Goal: Complete Application Form: Complete application form

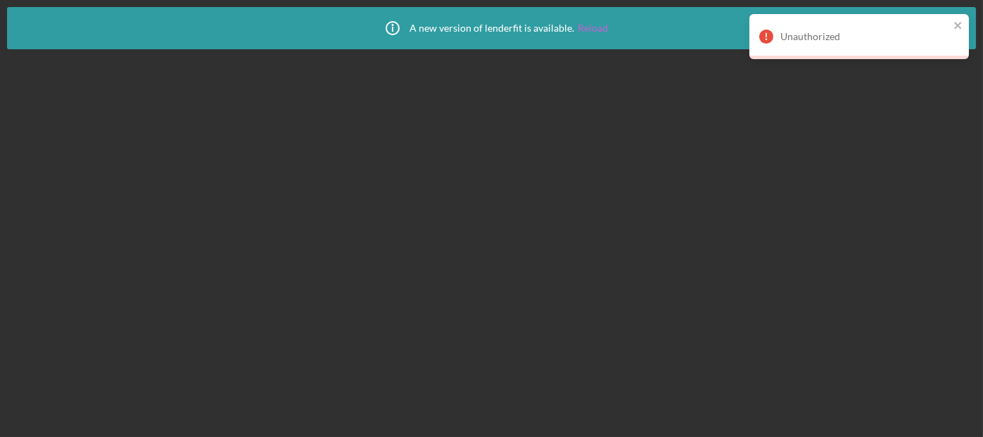
click at [590, 30] on link "Reload" at bounding box center [593, 28] width 30 height 11
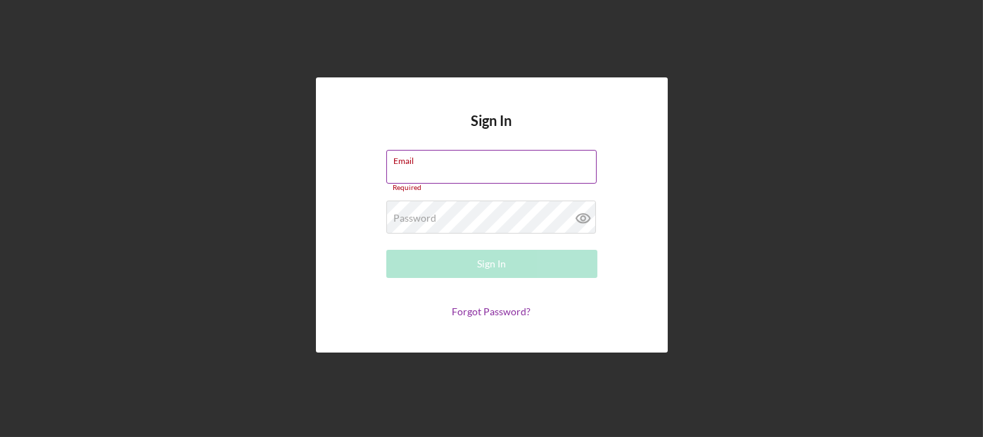
type input "[EMAIL_ADDRESS][DOMAIN_NAME]"
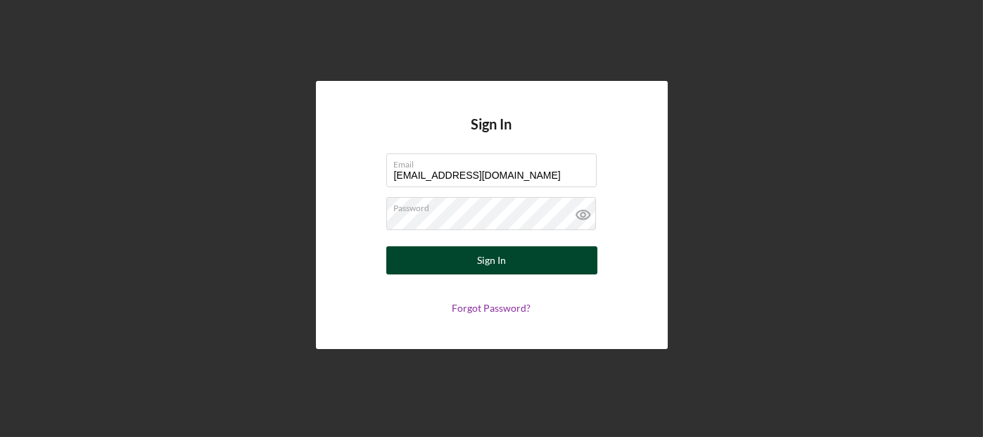
click at [491, 264] on div "Sign In" at bounding box center [491, 260] width 29 height 28
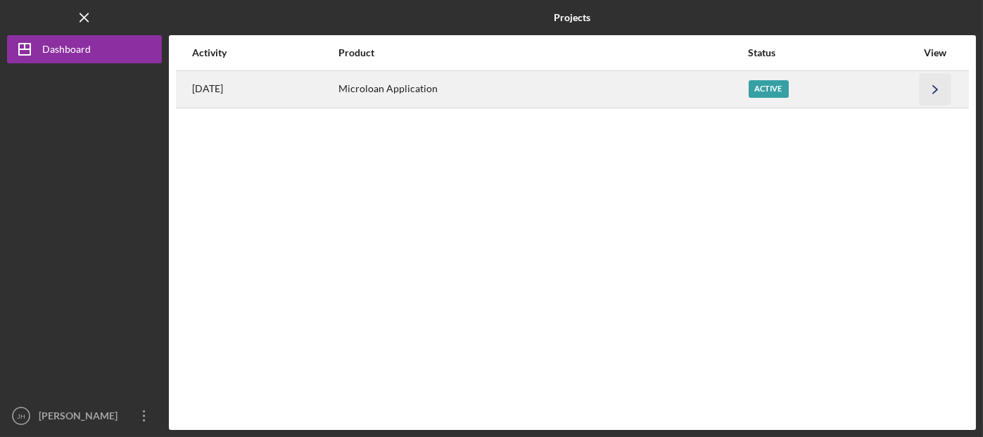
click at [938, 98] on icon "Icon/Navigate" at bounding box center [936, 89] width 32 height 32
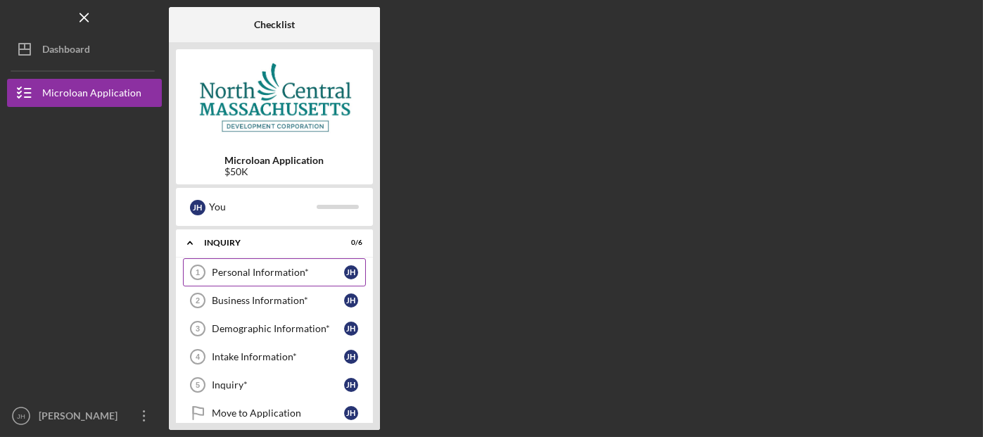
click at [322, 265] on link "Personal Information* 1 Personal Information* [PERSON_NAME]" at bounding box center [274, 272] width 183 height 28
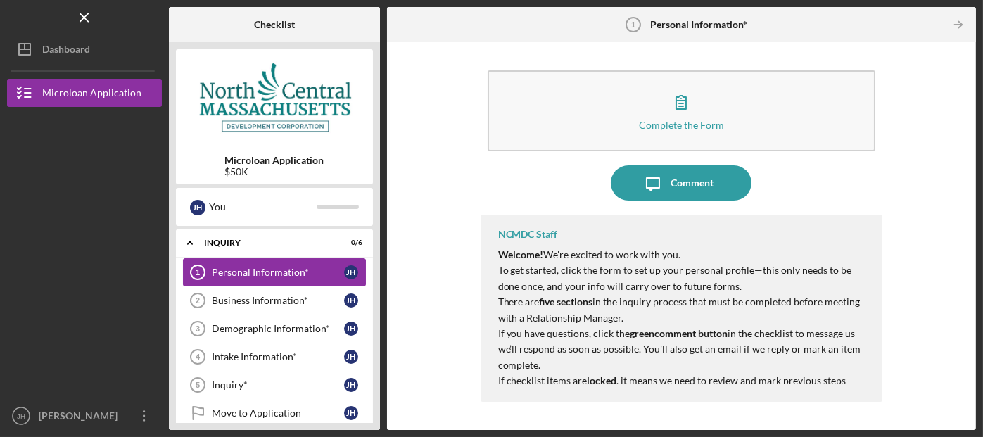
click at [257, 269] on div "Personal Information*" at bounding box center [278, 272] width 132 height 11
drag, startPoint x: 344, startPoint y: 279, endPoint x: 544, endPoint y: 312, distance: 202.6
click at [544, 312] on div "Checklist Microloan Application $50K J H You Icon/Expander INQUIRY 0 / 6 Person…" at bounding box center [572, 218] width 807 height 423
click at [281, 303] on div "Business Information*" at bounding box center [278, 300] width 132 height 11
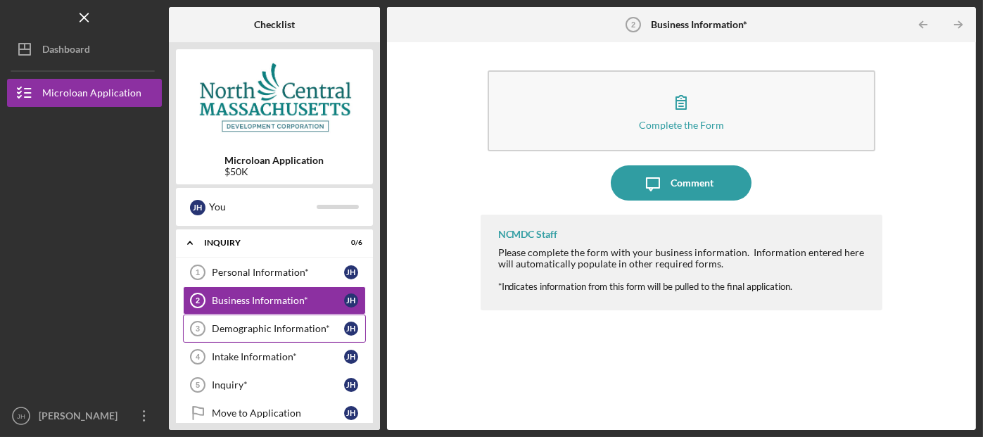
click at [274, 329] on div "Demographic Information*" at bounding box center [278, 328] width 132 height 11
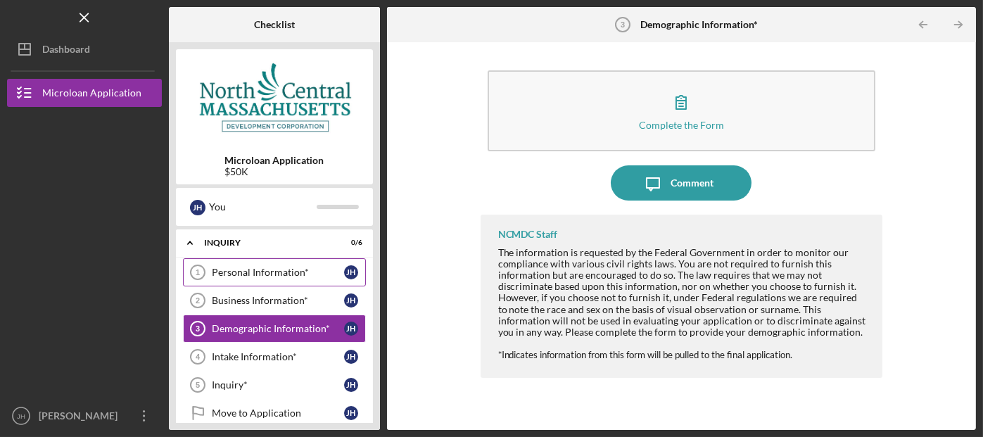
click at [272, 274] on div "Personal Information*" at bounding box center [278, 272] width 132 height 11
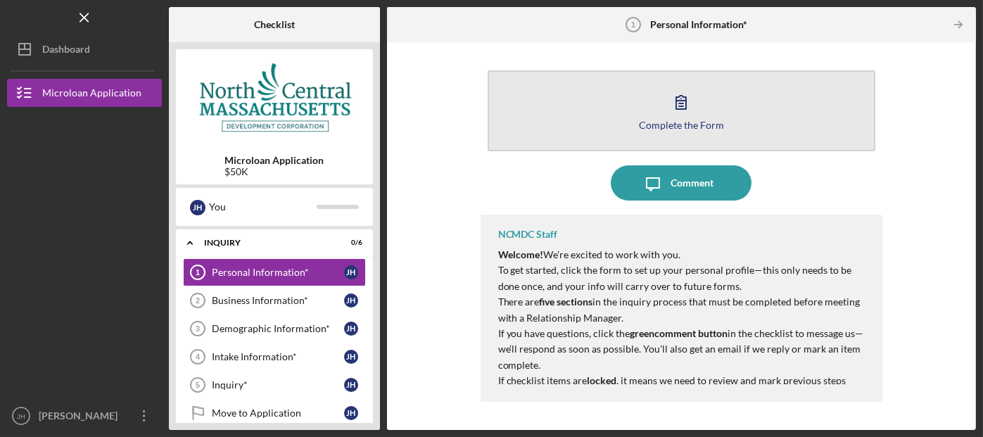
click at [672, 120] on div "Complete the Form" at bounding box center [681, 125] width 85 height 11
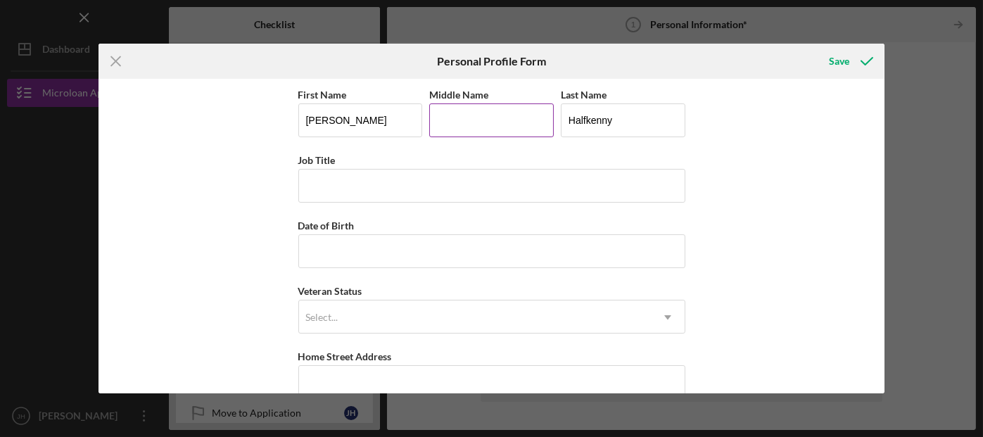
click at [507, 120] on input "Middle Name" at bounding box center [491, 120] width 125 height 34
type input "c"
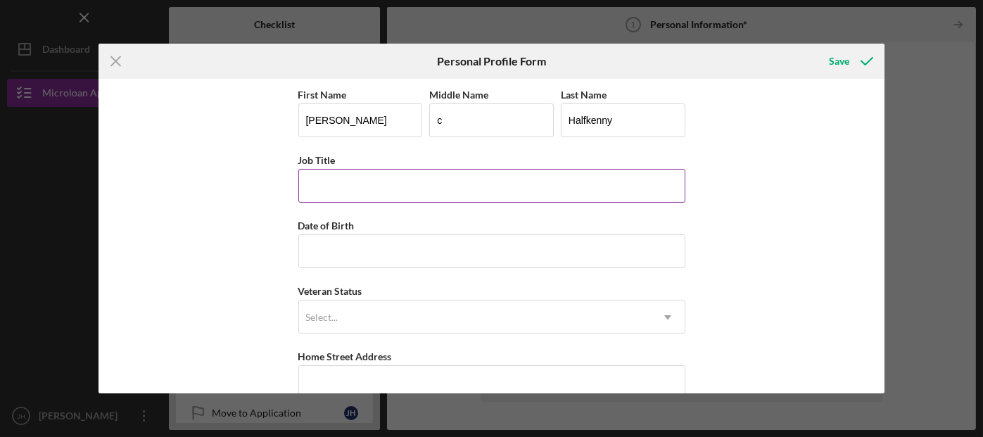
click at [316, 185] on input "Job Title" at bounding box center [491, 186] width 387 height 34
type input "auto glass technician"
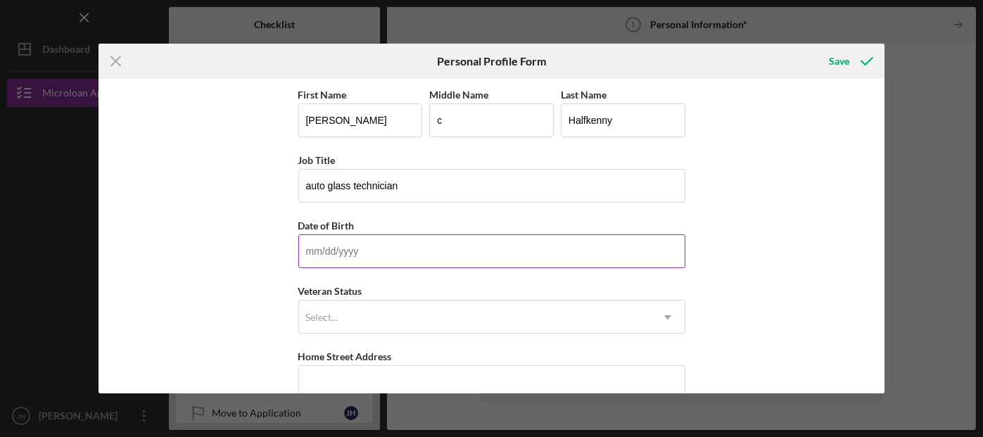
click at [355, 256] on input "Date of Birth" at bounding box center [491, 251] width 387 height 34
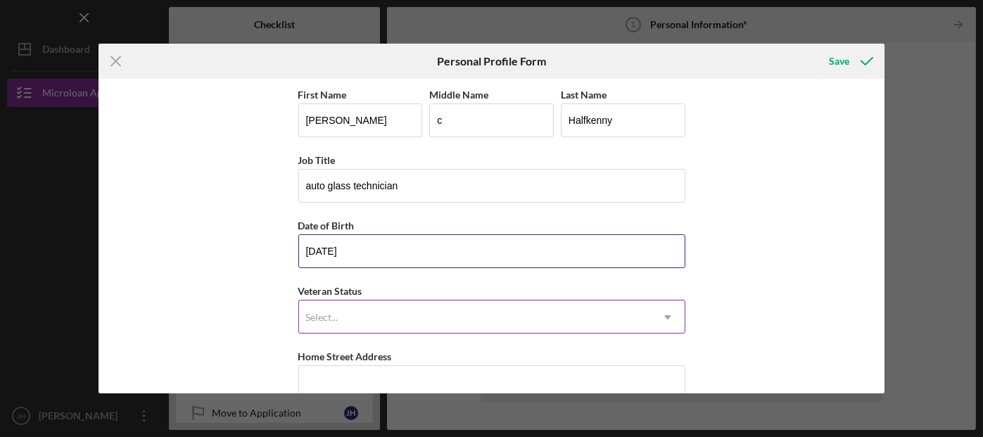
type input "[DATE]"
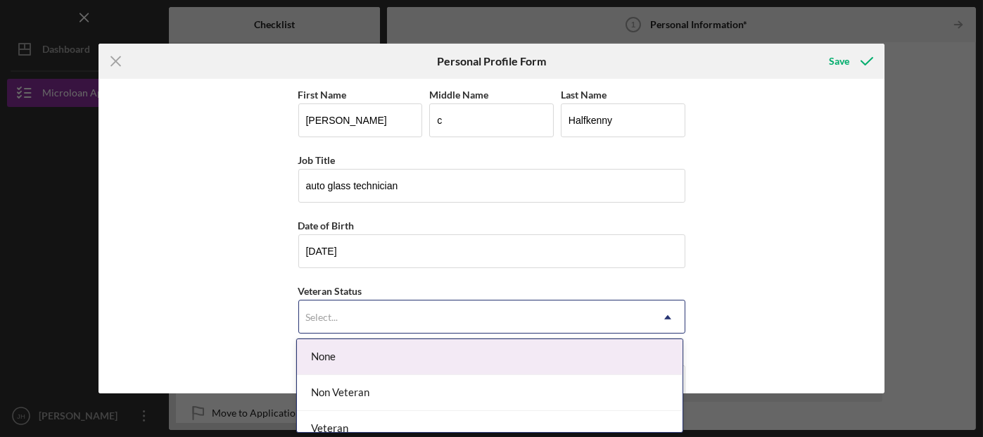
click at [661, 312] on icon "Icon/Dropdown Arrow" at bounding box center [668, 317] width 34 height 34
click at [561, 357] on div "None" at bounding box center [490, 357] width 386 height 36
click at [553, 345] on div "None" at bounding box center [490, 357] width 386 height 36
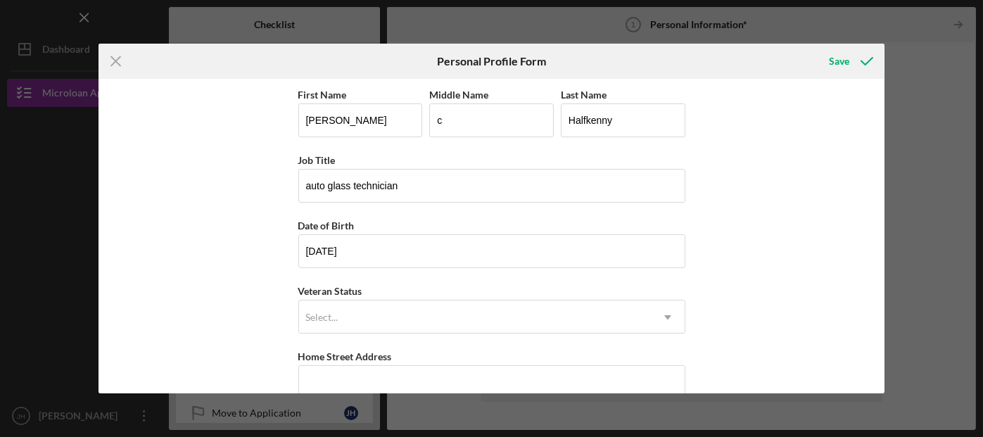
click at [964, 258] on div "Icon/Menu Close Personal Profile Form Save First Name [PERSON_NAME] Middle Name…" at bounding box center [491, 218] width 983 height 437
click at [808, 155] on div "First Name [PERSON_NAME] Middle Name c Last Name [PERSON_NAME] Job Title auto g…" at bounding box center [491, 236] width 787 height 314
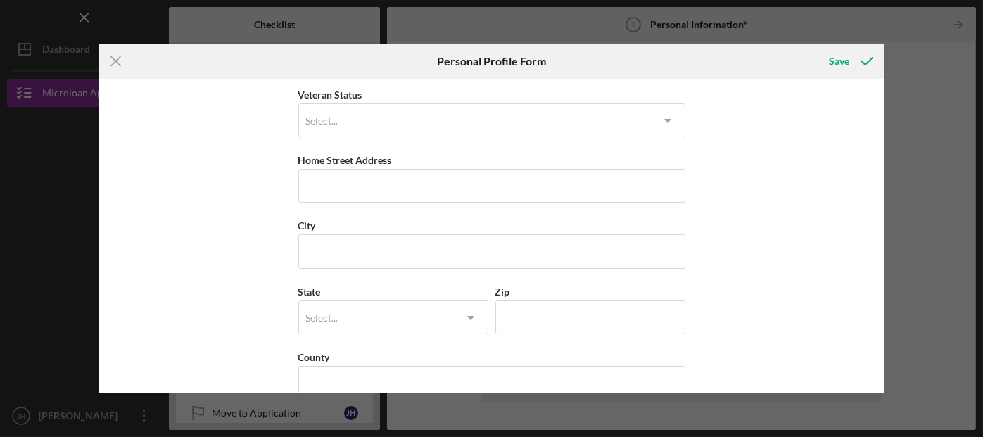
scroll to position [198, 0]
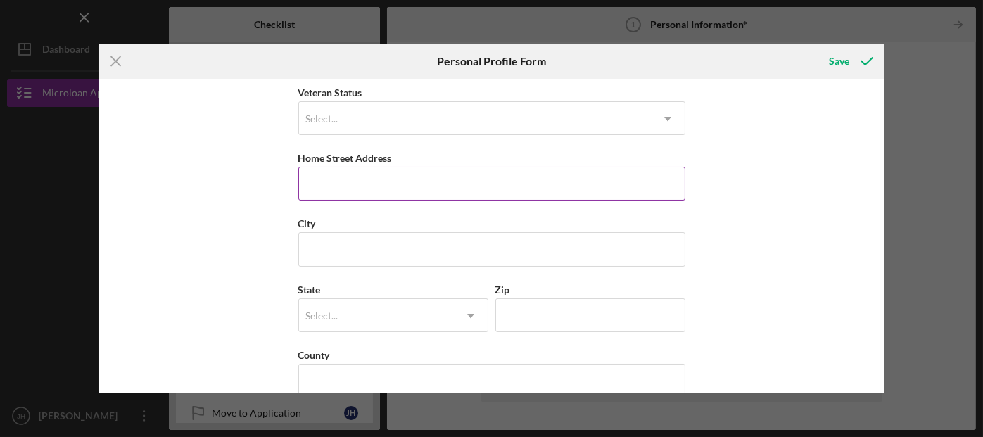
click at [362, 191] on input "Home Street Address" at bounding box center [491, 184] width 387 height 34
type input "[STREET_ADDRESS]"
type input "Athol"
type input "MA"
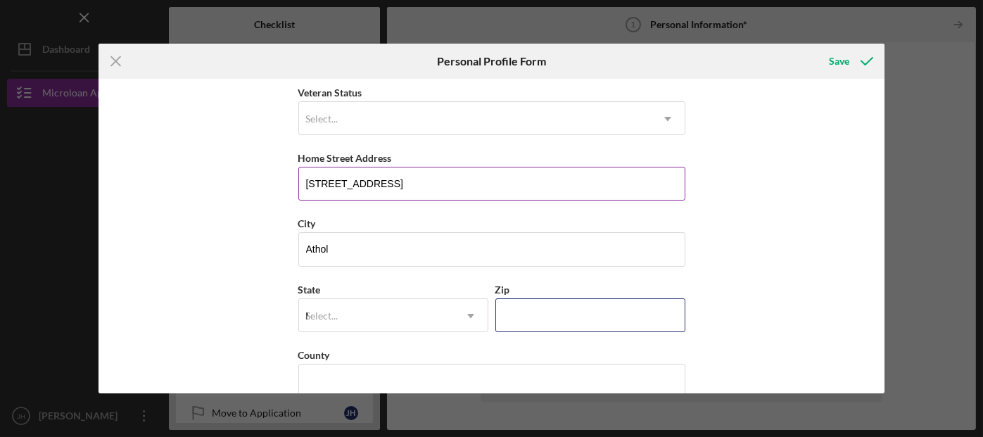
type input "01331"
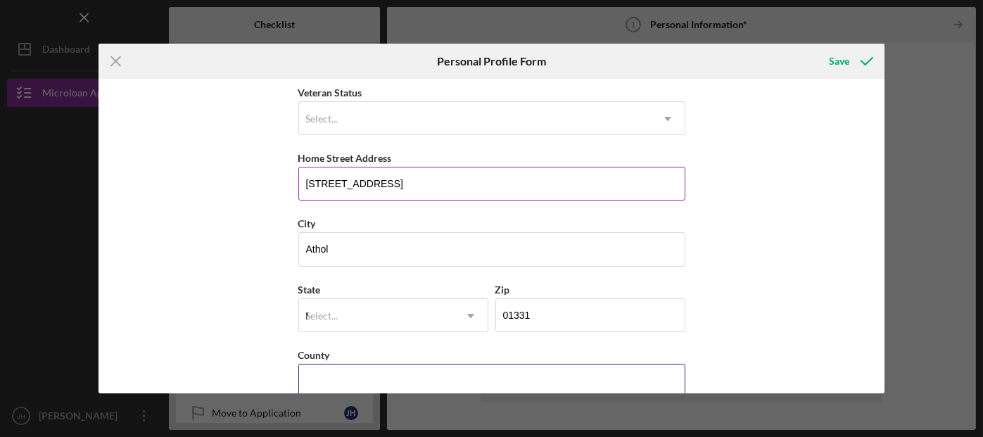
type input "[GEOGRAPHIC_DATA]"
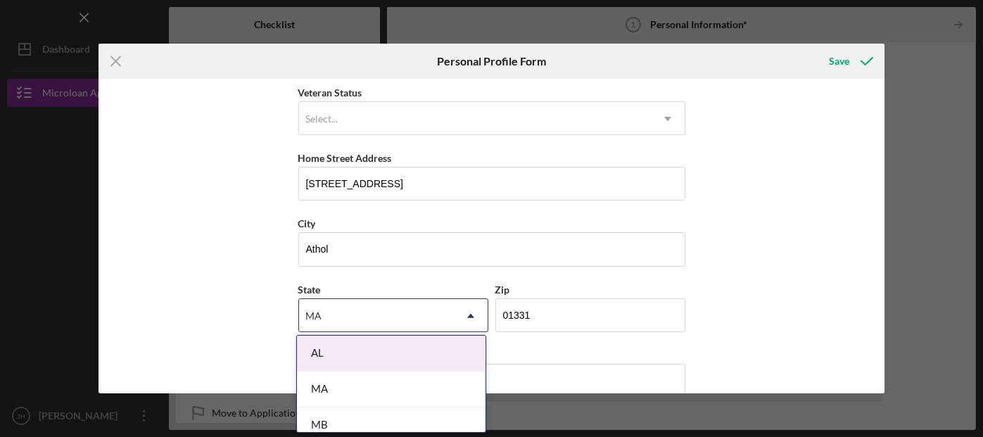
click at [863, 232] on div "First Name [PERSON_NAME] Middle Name c Last Name [PERSON_NAME] Job Title auto g…" at bounding box center [491, 236] width 787 height 314
click at [340, 316] on div "MA" at bounding box center [376, 316] width 155 height 32
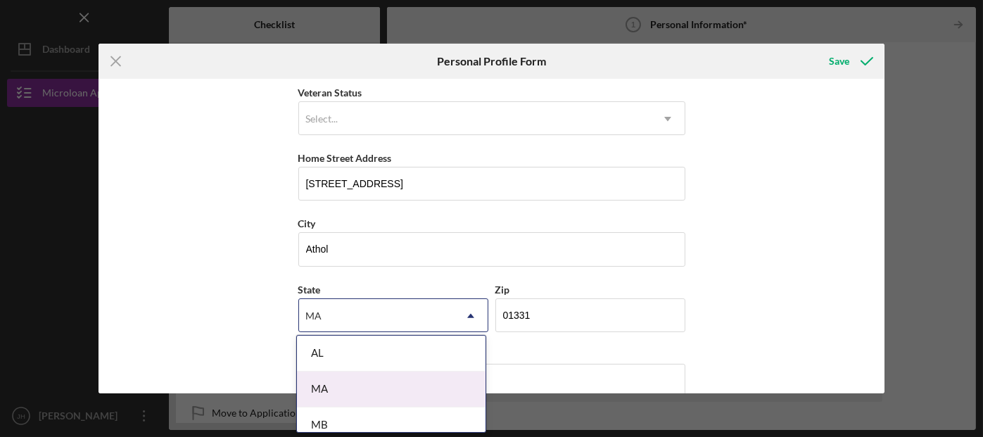
click at [394, 390] on div "MA" at bounding box center [391, 389] width 189 height 36
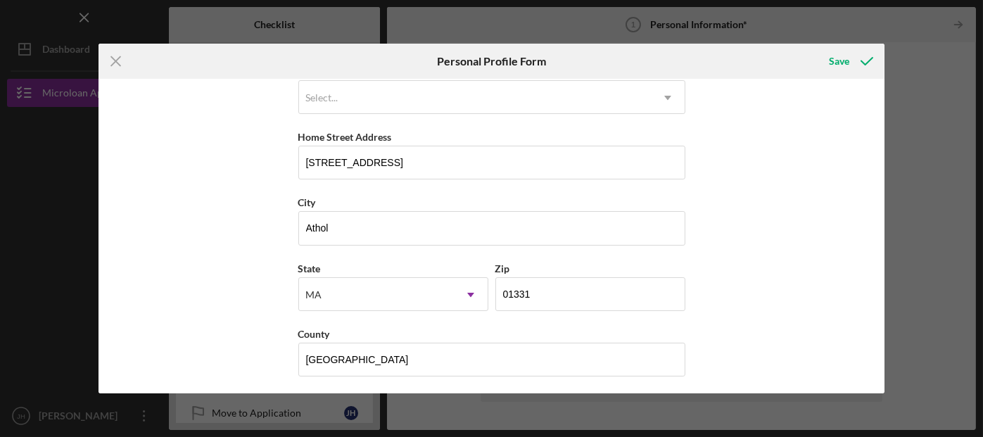
scroll to position [220, 0]
click at [857, 65] on icon "submit" at bounding box center [866, 61] width 35 height 35
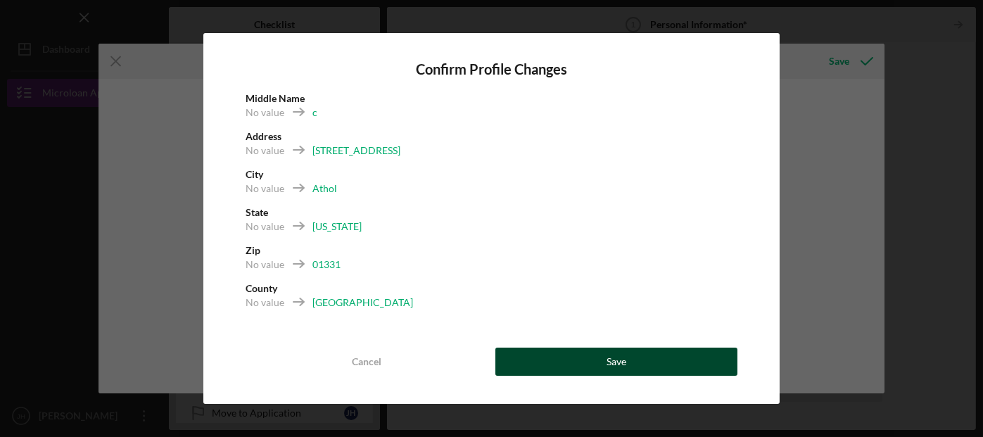
click at [613, 362] on div "Save" at bounding box center [616, 362] width 20 height 28
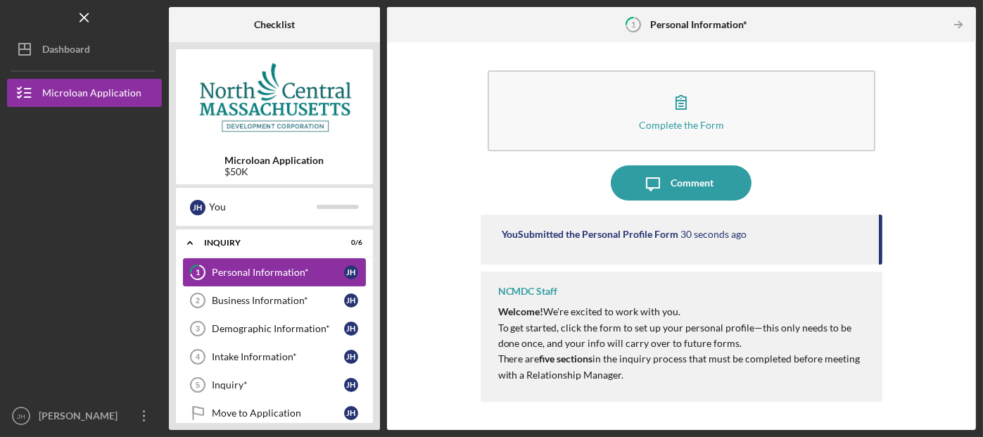
click at [254, 269] on div "Personal Information*" at bounding box center [278, 272] width 132 height 11
click at [300, 303] on div "Business Information*" at bounding box center [278, 300] width 132 height 11
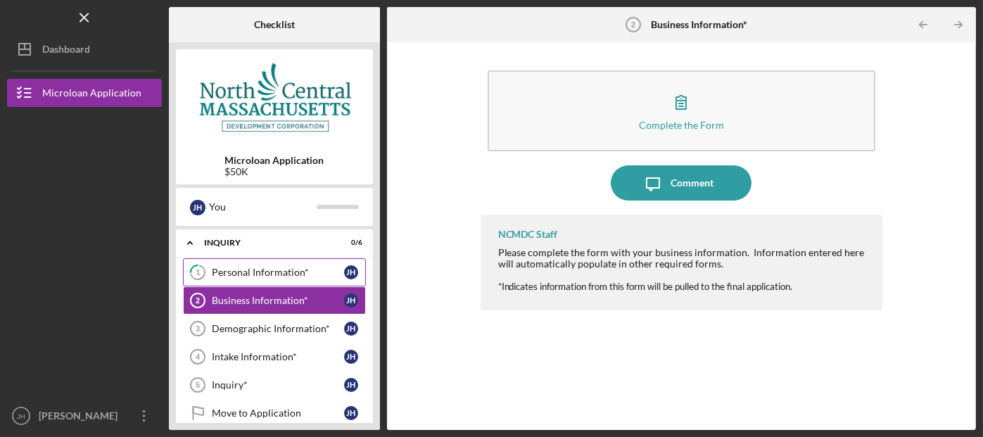
click at [295, 275] on div "Personal Information*" at bounding box center [278, 272] width 132 height 11
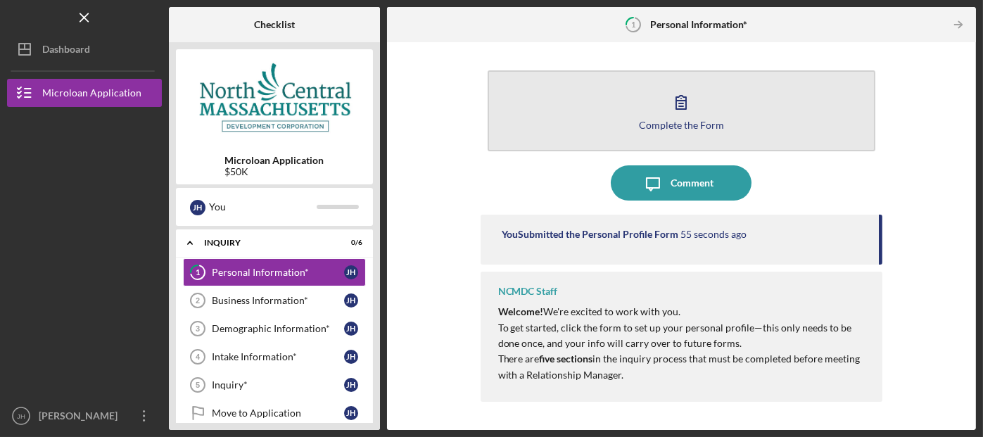
click at [668, 110] on icon "button" at bounding box center [680, 101] width 35 height 35
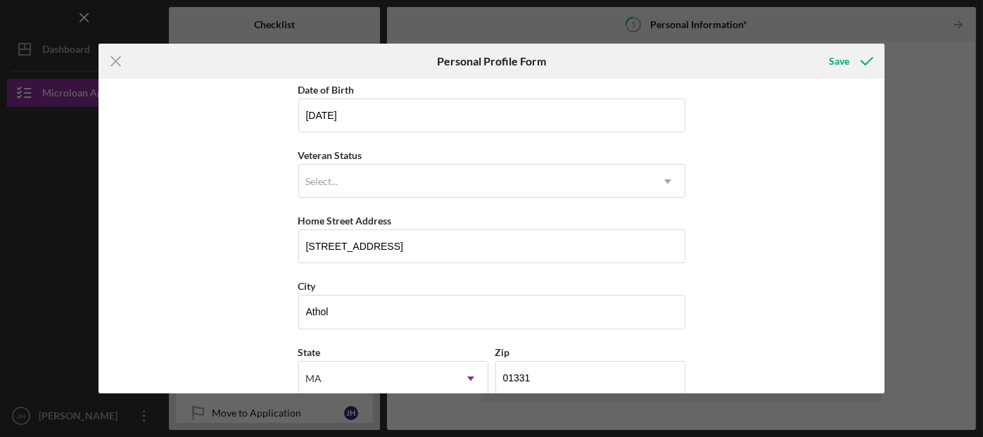
scroll to position [135, 0]
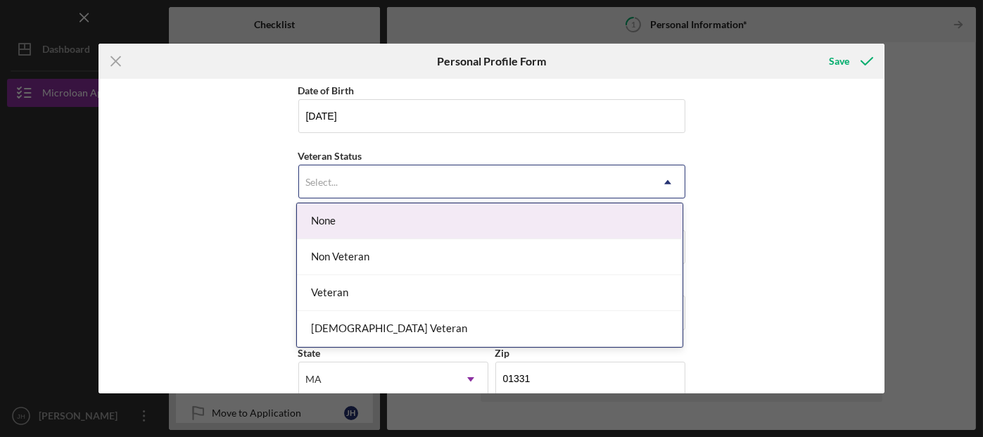
click at [658, 186] on icon "Icon/Dropdown Arrow" at bounding box center [668, 182] width 34 height 34
click at [597, 233] on div "None" at bounding box center [490, 221] width 386 height 36
click at [651, 187] on icon "Icon/Dropdown Arrow" at bounding box center [668, 182] width 34 height 34
click at [548, 221] on div "None" at bounding box center [490, 221] width 386 height 36
click at [662, 186] on icon "Icon/Dropdown Arrow" at bounding box center [668, 182] width 34 height 34
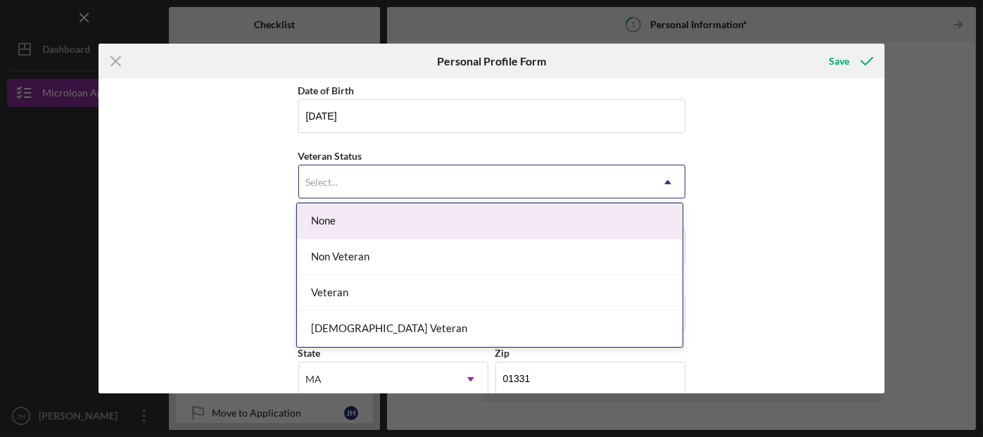
click at [324, 226] on div "None" at bounding box center [490, 221] width 386 height 36
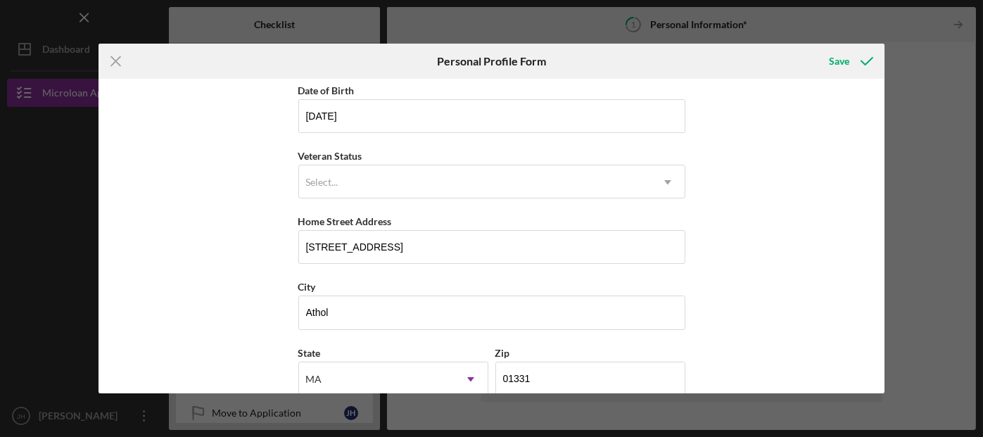
scroll to position [220, 0]
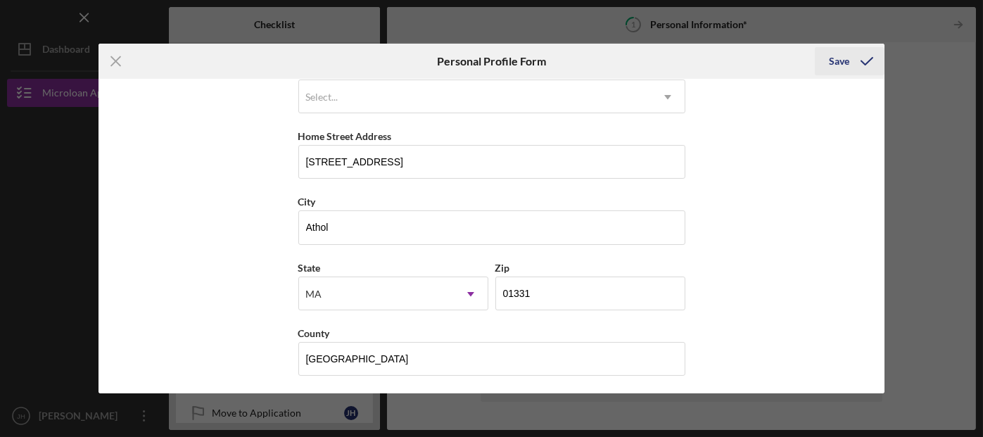
click at [846, 65] on div "Save" at bounding box center [839, 61] width 20 height 28
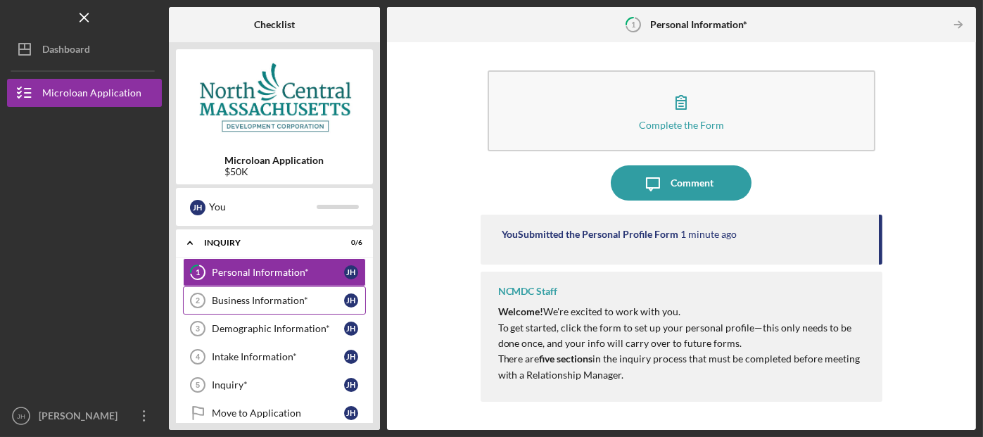
click at [275, 304] on div "Business Information*" at bounding box center [278, 300] width 132 height 11
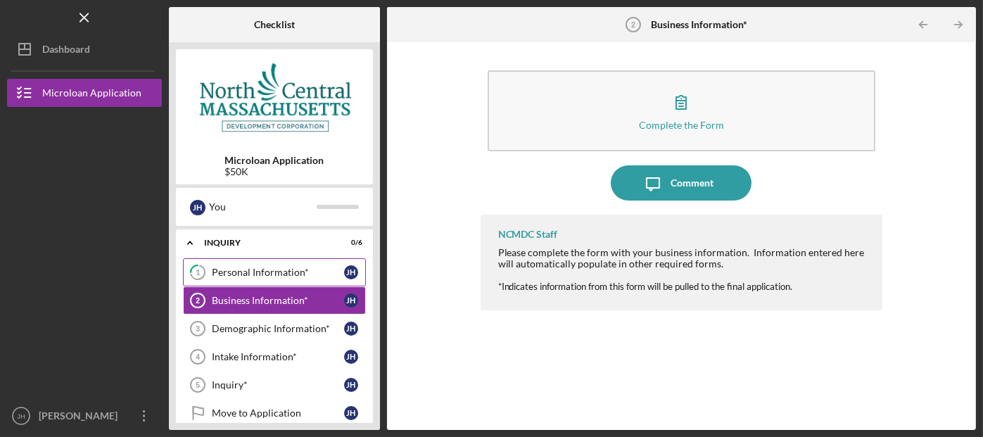
click at [255, 273] on div "Personal Information*" at bounding box center [278, 272] width 132 height 11
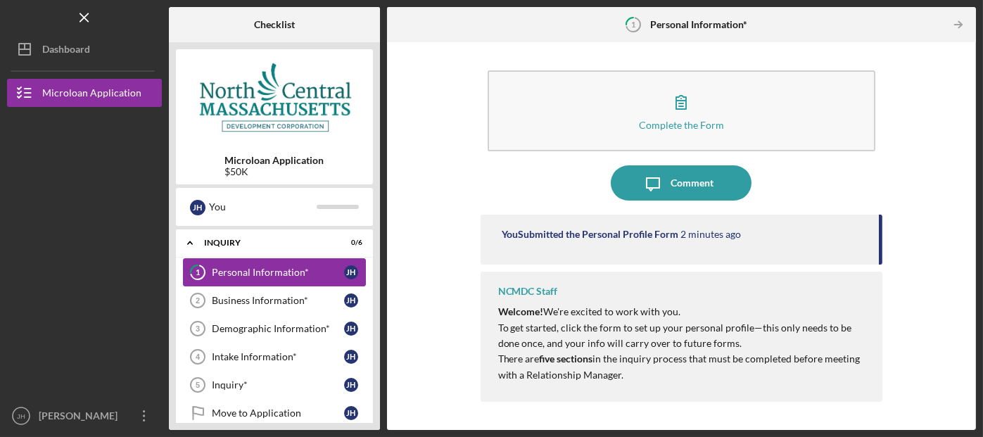
click at [255, 273] on div "Personal Information*" at bounding box center [278, 272] width 132 height 11
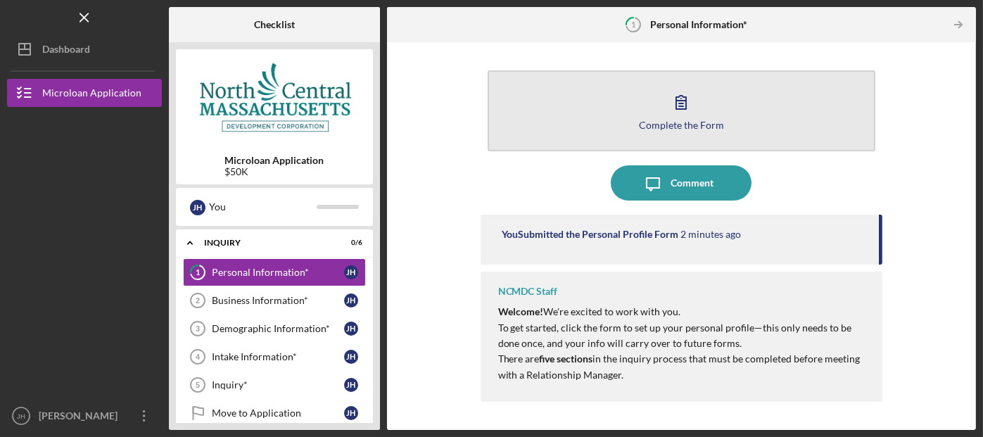
click at [639, 118] on button "Complete the Form Form" at bounding box center [682, 110] width 388 height 81
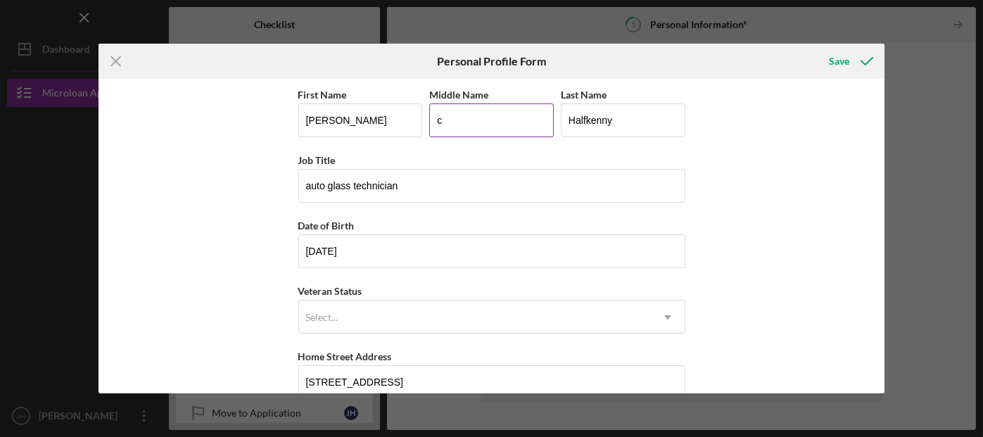
click at [473, 119] on input "c" at bounding box center [491, 120] width 125 height 34
type input "C"
click at [205, 131] on div "First Name [PERSON_NAME] Middle Name C Last Name [PERSON_NAME] Job Title auto g…" at bounding box center [491, 236] width 787 height 314
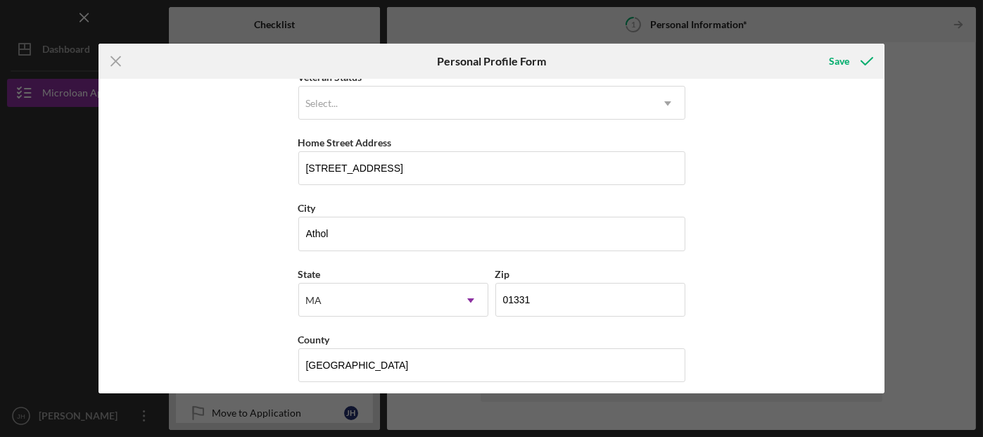
scroll to position [220, 0]
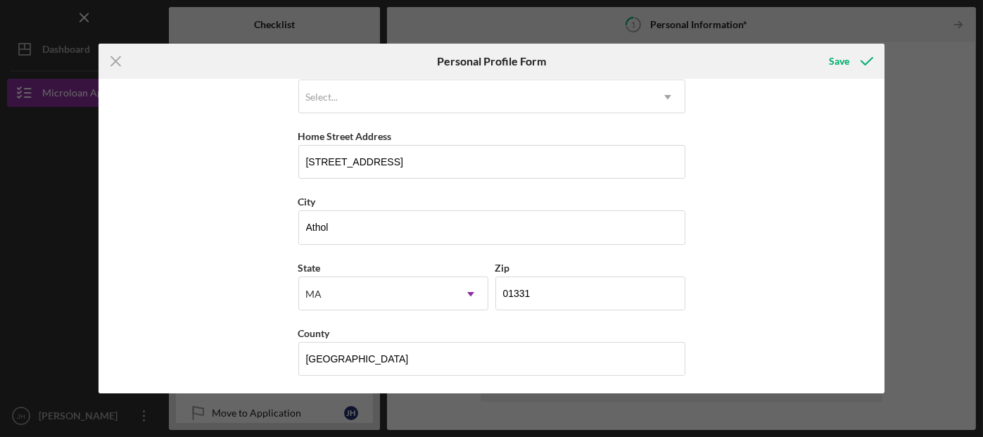
click at [217, 407] on div "Icon/Menu Close Personal Profile Form Save First Name [PERSON_NAME] Middle Name…" at bounding box center [491, 218] width 983 height 437
click at [856, 51] on icon "submit" at bounding box center [866, 61] width 35 height 35
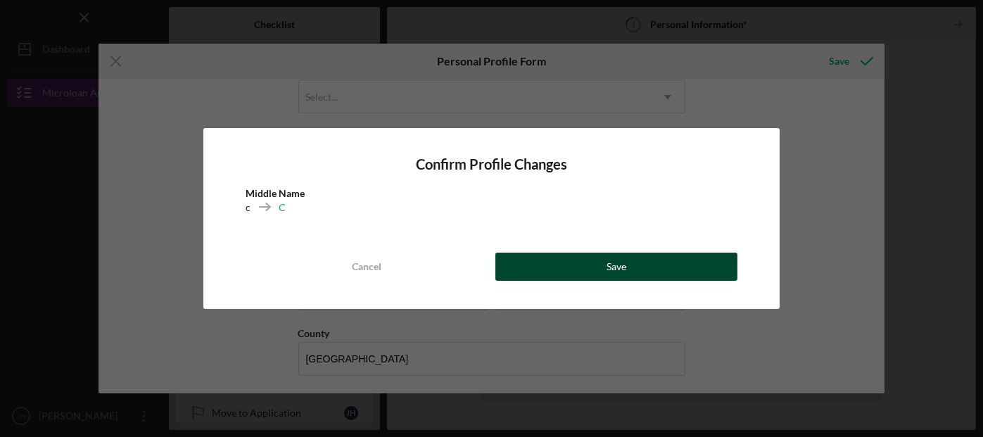
click at [616, 263] on div "Save" at bounding box center [616, 267] width 20 height 28
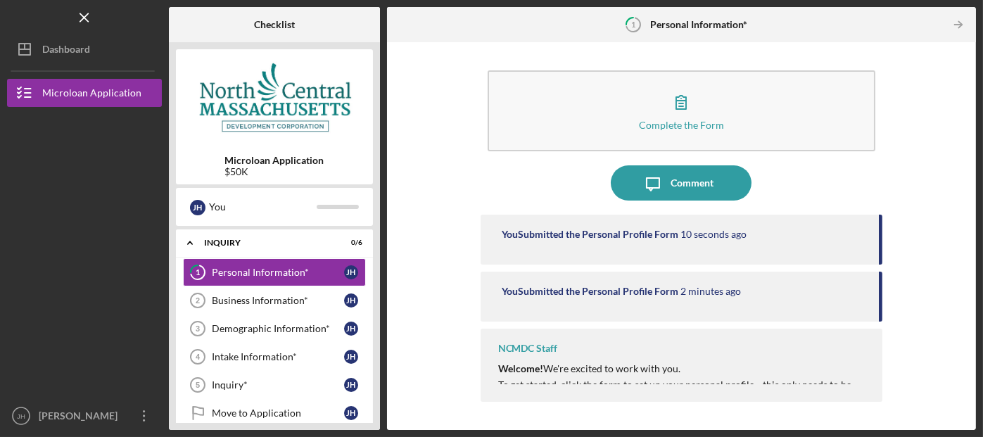
click at [794, 265] on div "You Submitted the Personal Profile Form 10 seconds ago You Submitted the Person…" at bounding box center [682, 312] width 402 height 194
click at [279, 298] on div "Business Information*" at bounding box center [278, 300] width 132 height 11
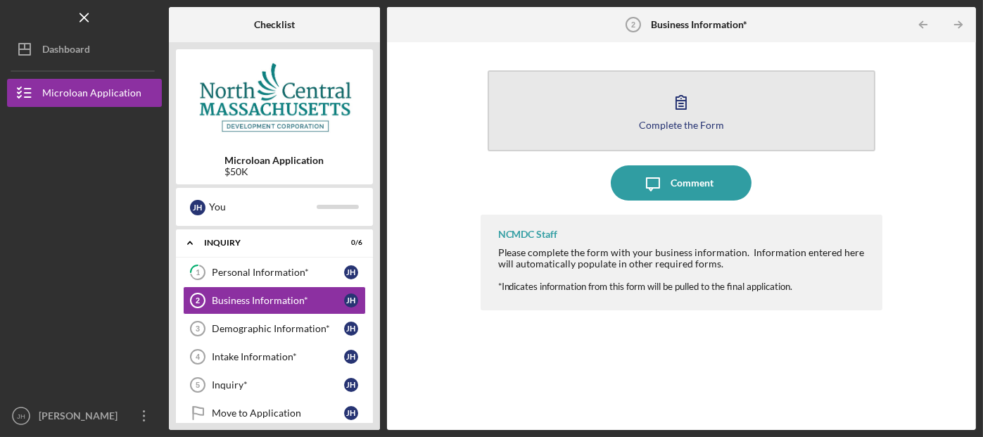
click at [677, 125] on div "Complete the Form" at bounding box center [681, 125] width 85 height 11
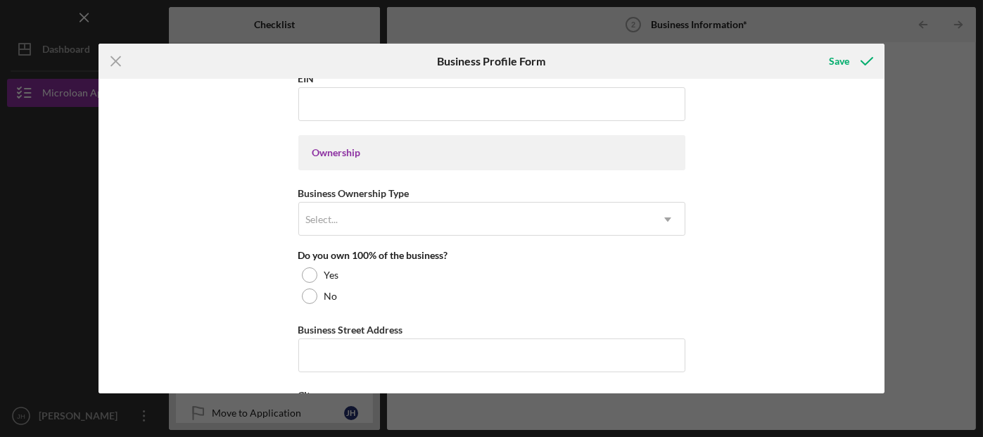
scroll to position [609, 0]
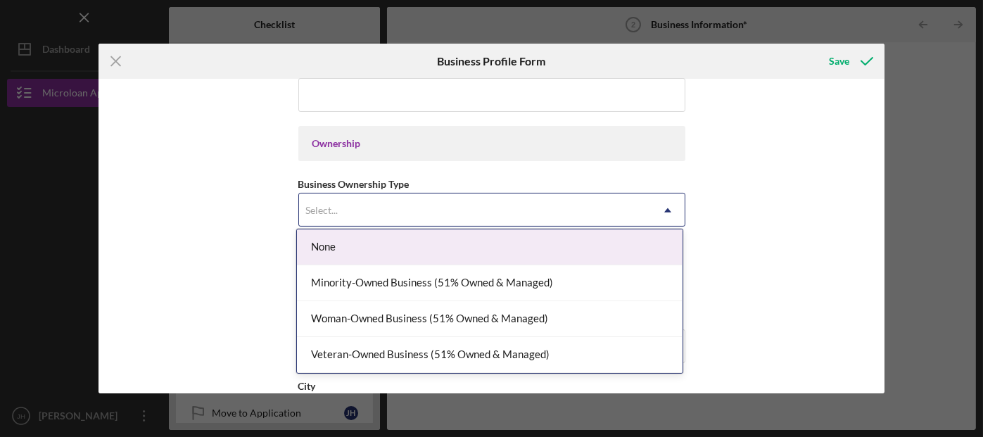
click at [341, 198] on div "Select..." at bounding box center [475, 210] width 352 height 32
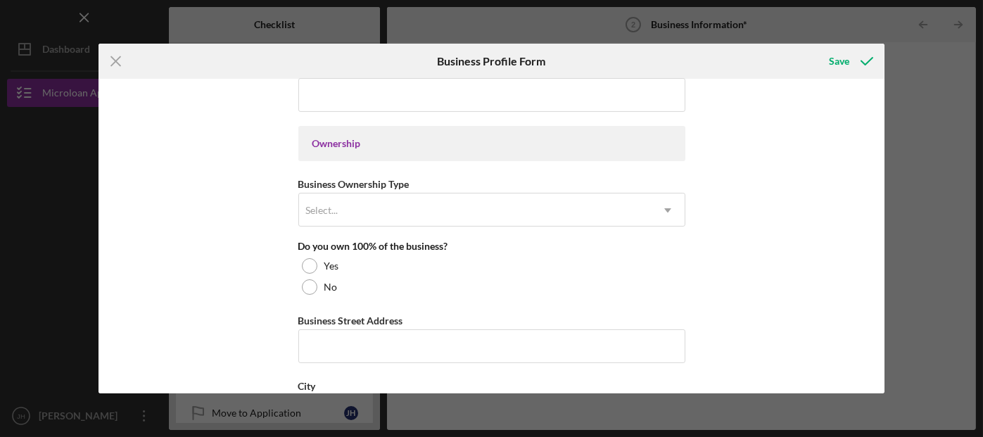
click at [215, 139] on div "Business Name N/A DBA Business Start Date Legal Structure Select... Icon/Dropdo…" at bounding box center [491, 236] width 787 height 314
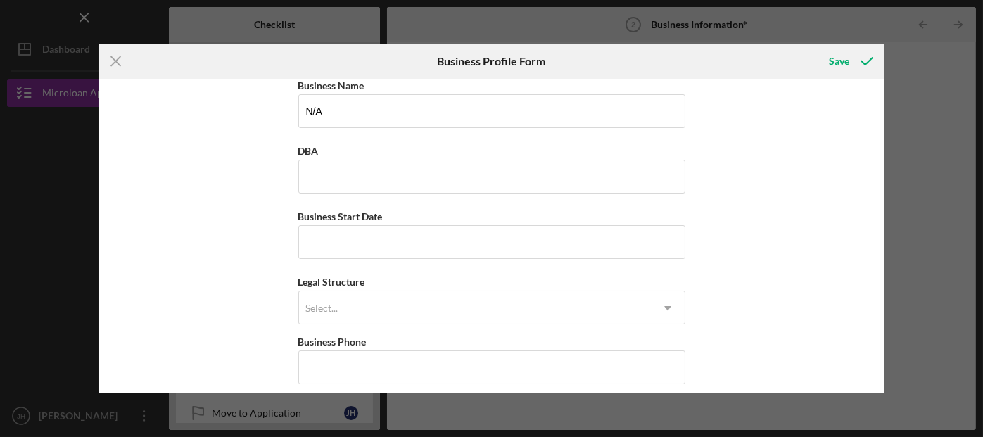
scroll to position [0, 0]
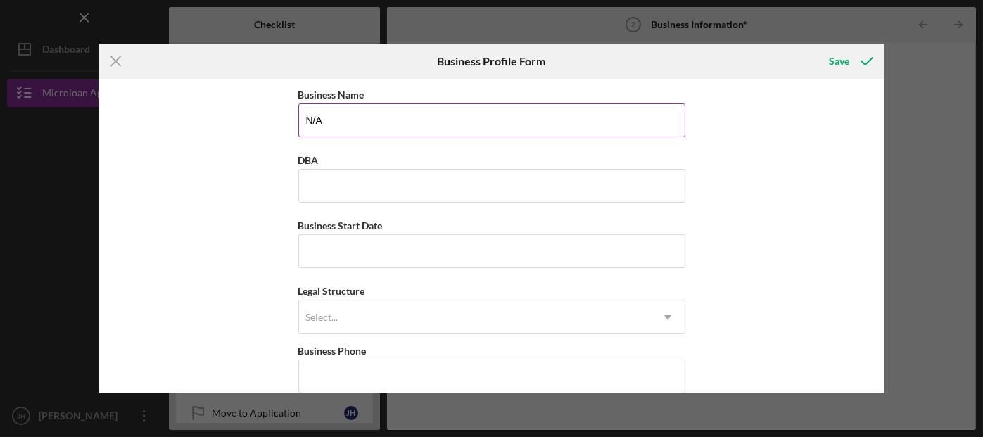
click at [362, 110] on input "N/A" at bounding box center [491, 120] width 387 height 34
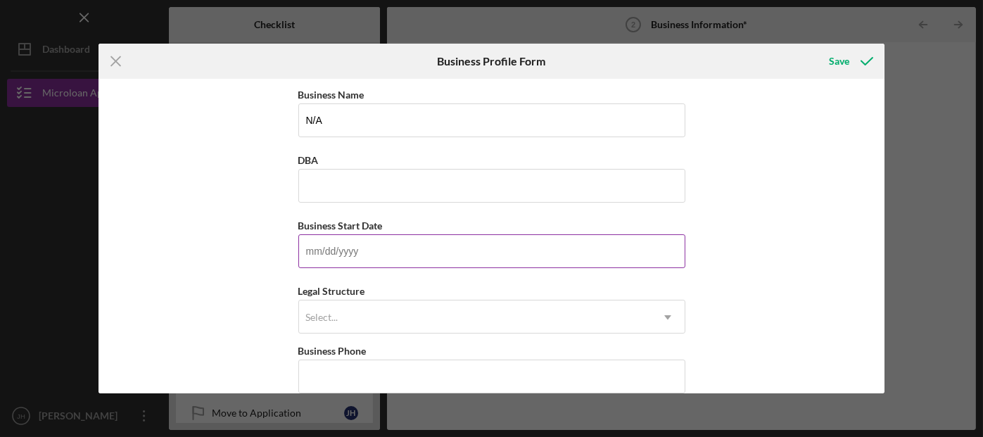
click at [327, 257] on input "Business Start Date" at bounding box center [491, 251] width 387 height 34
click at [192, 163] on div "Business Name N/A DBA Business Start Date Legal Structure Select... Icon/Dropdo…" at bounding box center [491, 236] width 787 height 314
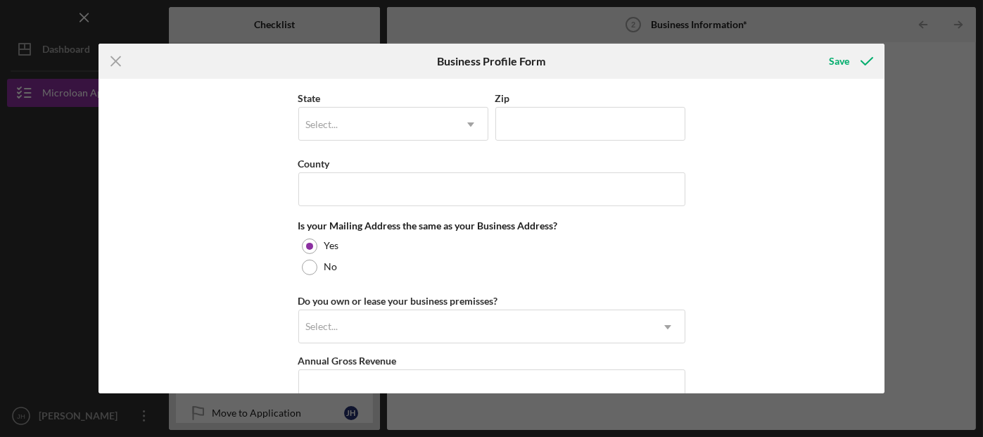
scroll to position [972, 0]
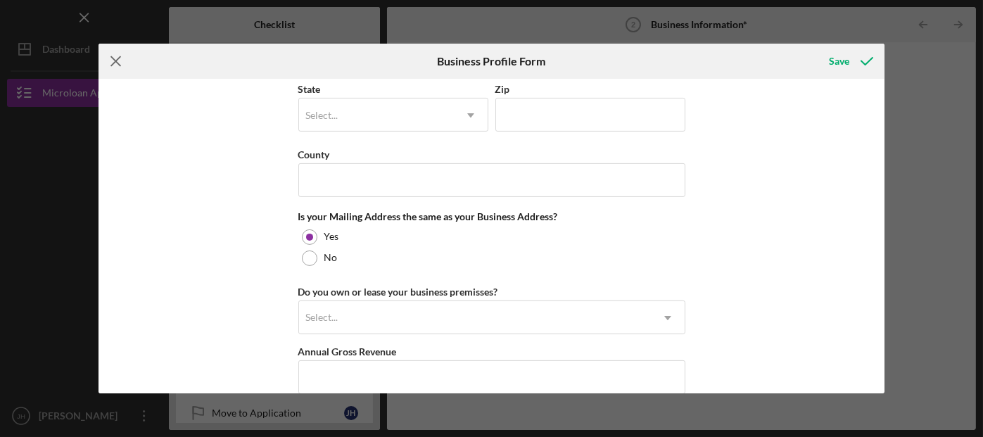
click at [118, 60] on icon "Icon/Menu Close" at bounding box center [115, 61] width 35 height 35
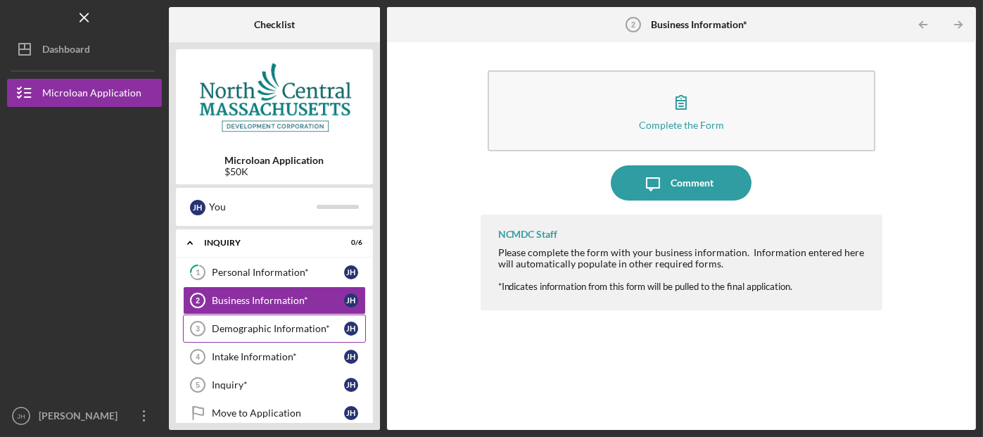
click at [255, 323] on div "Demographic Information*" at bounding box center [278, 328] width 132 height 11
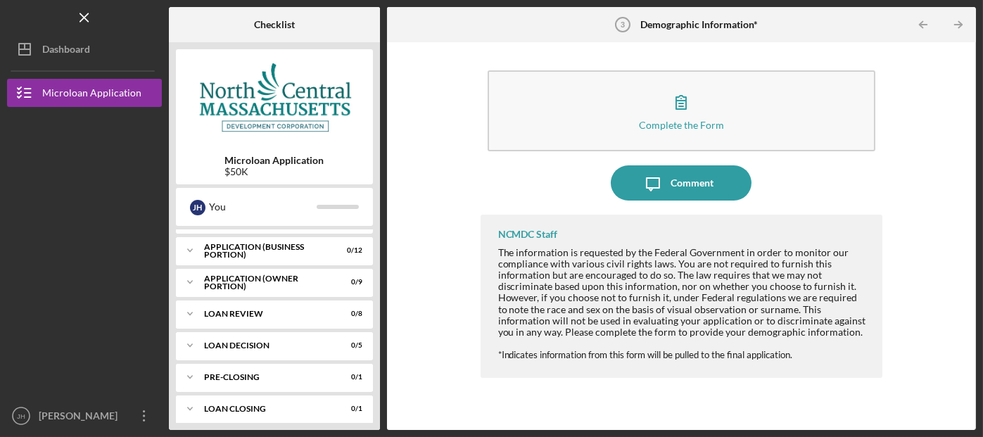
scroll to position [205, 0]
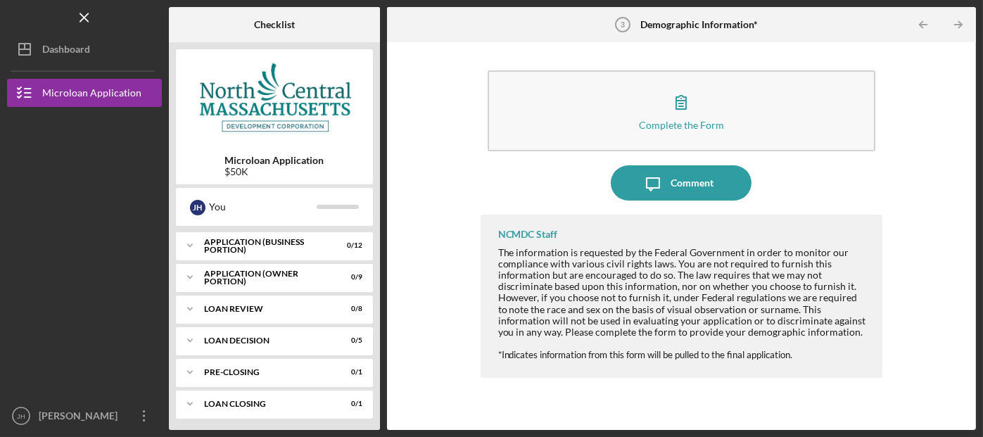
click at [183, 109] on link "Demographic Information* 3 Demographic Information* [PERSON_NAME]" at bounding box center [274, 123] width 183 height 28
